Goal: Task Accomplishment & Management: Complete application form

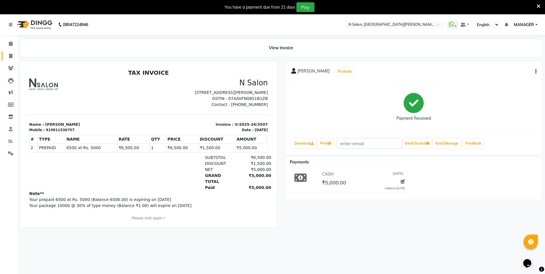
drag, startPoint x: 11, startPoint y: 52, endPoint x: 7, endPoint y: 54, distance: 4.3
click at [10, 53] on link "Invoice" at bounding box center [9, 56] width 14 height 9
select select "3472"
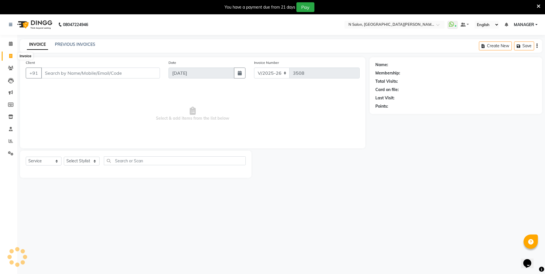
scroll to position [14, 0]
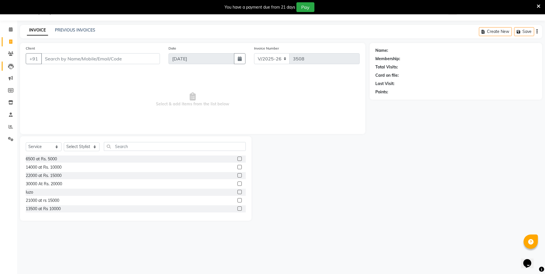
select select "P"
type input "8447812198"
click at [142, 62] on button "Add Client" at bounding box center [145, 58] width 29 height 11
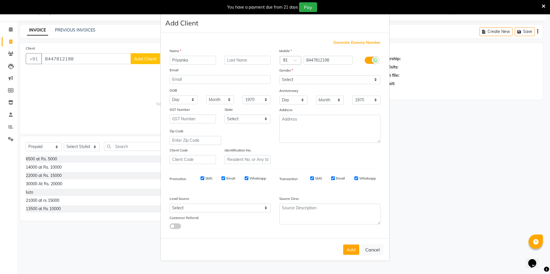
type input "Priyanka"
click at [265, 58] on input "text" at bounding box center [247, 60] width 46 height 9
type input "[DEMOGRAPHIC_DATA]"
click at [345, 81] on select "Select [DEMOGRAPHIC_DATA] [DEMOGRAPHIC_DATA] Other Prefer Not To Say" at bounding box center [329, 79] width 101 height 9
select select "[DEMOGRAPHIC_DATA]"
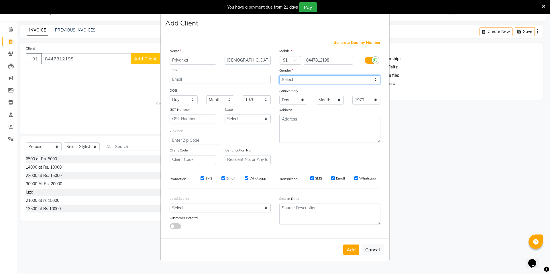
click at [279, 75] on select "Select [DEMOGRAPHIC_DATA] [DEMOGRAPHIC_DATA] Other Prefer Not To Say" at bounding box center [329, 79] width 101 height 9
click at [352, 253] on button "Add" at bounding box center [351, 249] width 16 height 10
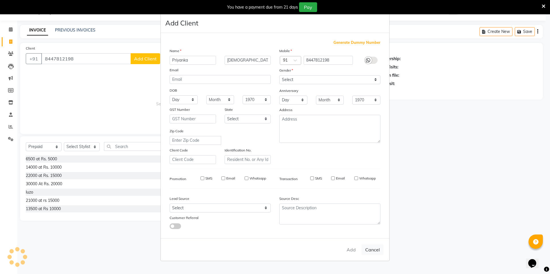
select select
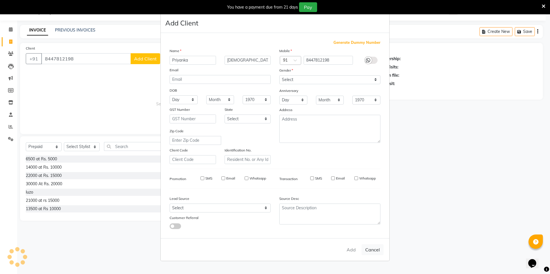
select select
checkbox input "false"
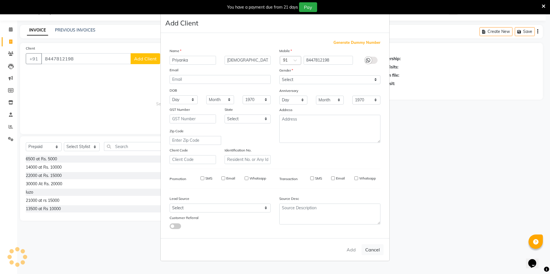
checkbox input "false"
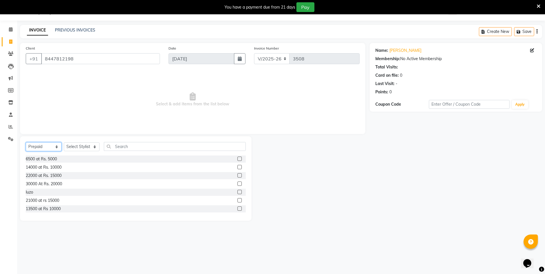
click at [39, 145] on select "Select Service Product Membership Package Voucher Prepaid Gift Card" at bounding box center [44, 146] width 36 height 9
select select "service"
click at [26, 142] on select "Select Service Product Membership Package Voucher Prepaid Gift Card" at bounding box center [44, 146] width 36 height 9
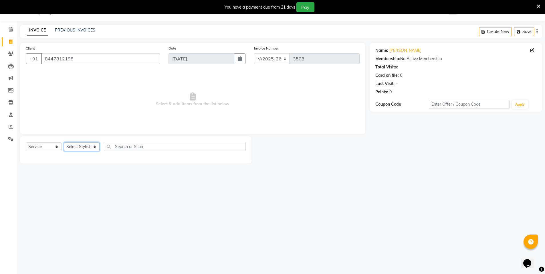
click at [86, 145] on select "Select Stylist [PERSON_NAME] disha [PERSON_NAME] MANAGER MD..... Pradeep Rahul …" at bounding box center [82, 146] width 36 height 9
select select "15674"
click at [64, 142] on select "Select Stylist [PERSON_NAME] disha [PERSON_NAME] MANAGER MD..... Pradeep Rahul …" at bounding box center [82, 146] width 36 height 9
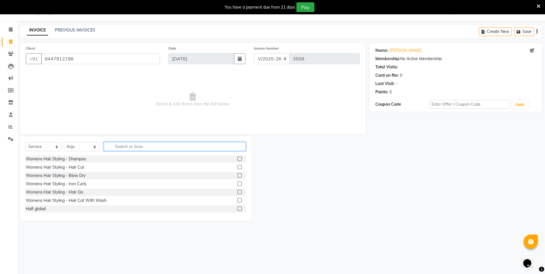
click at [115, 148] on input "text" at bounding box center [175, 146] width 142 height 9
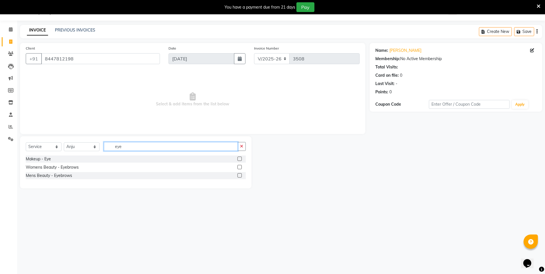
type input "eye"
click at [240, 167] on label at bounding box center [240, 167] width 4 height 4
click at [240, 167] on input "checkbox" at bounding box center [240, 167] width 4 height 4
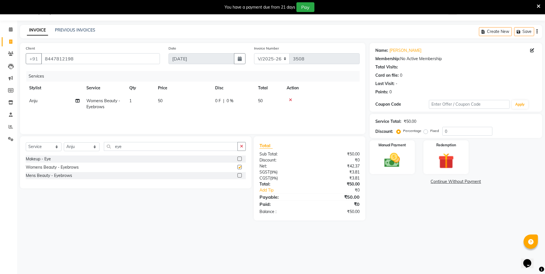
checkbox input "false"
click at [393, 163] on img at bounding box center [392, 160] width 26 height 19
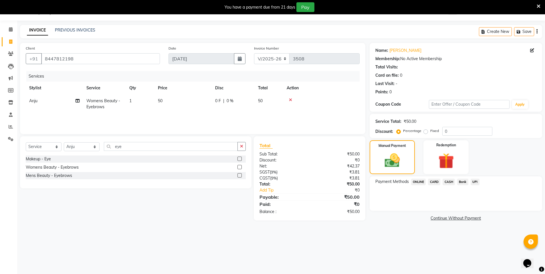
click at [420, 187] on div "Payment Methods ONLINE CARD CASH Bank UPI" at bounding box center [456, 193] width 173 height 34
click at [422, 181] on span "ONLINE" at bounding box center [418, 182] width 15 height 7
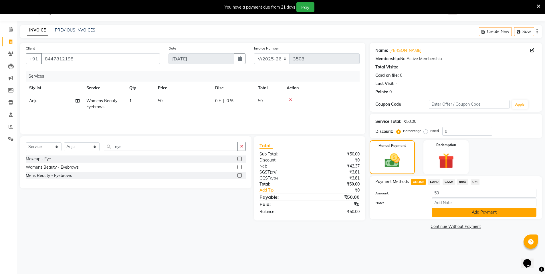
click at [469, 212] on button "Add Payment" at bounding box center [484, 212] width 105 height 9
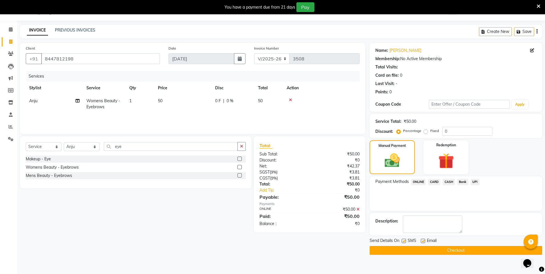
click at [470, 249] on button "Checkout" at bounding box center [456, 250] width 173 height 9
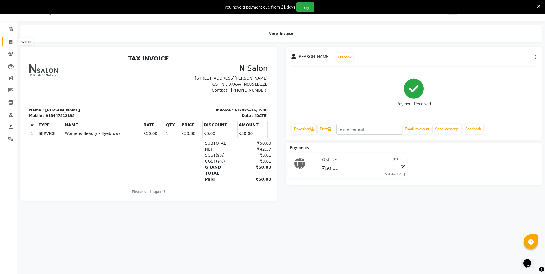
click at [13, 39] on span at bounding box center [11, 42] width 10 height 7
select select "service"
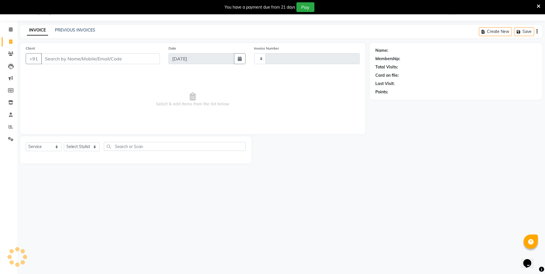
type input "3509"
select select "3472"
select select "P"
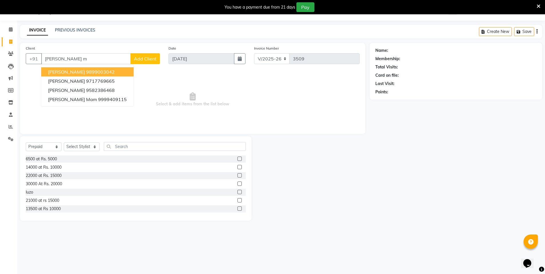
click at [82, 69] on button "[PERSON_NAME] 9899003042" at bounding box center [87, 71] width 92 height 9
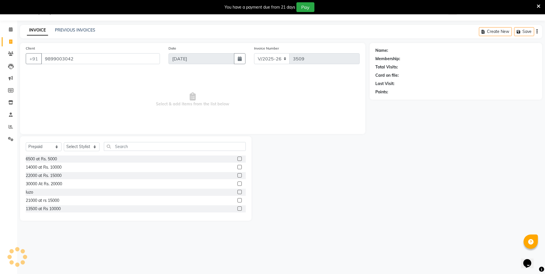
type input "9899003042"
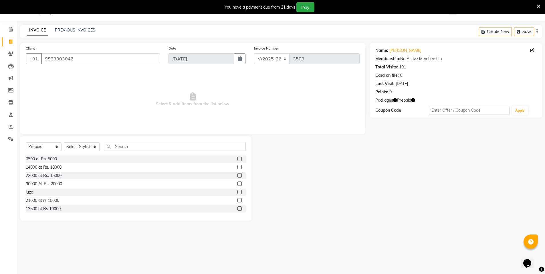
click at [413, 100] on icon "button" at bounding box center [413, 100] width 4 height 4
click at [412, 52] on link "[PERSON_NAME]" at bounding box center [406, 51] width 32 height 6
